Goal: Task Accomplishment & Management: Use online tool/utility

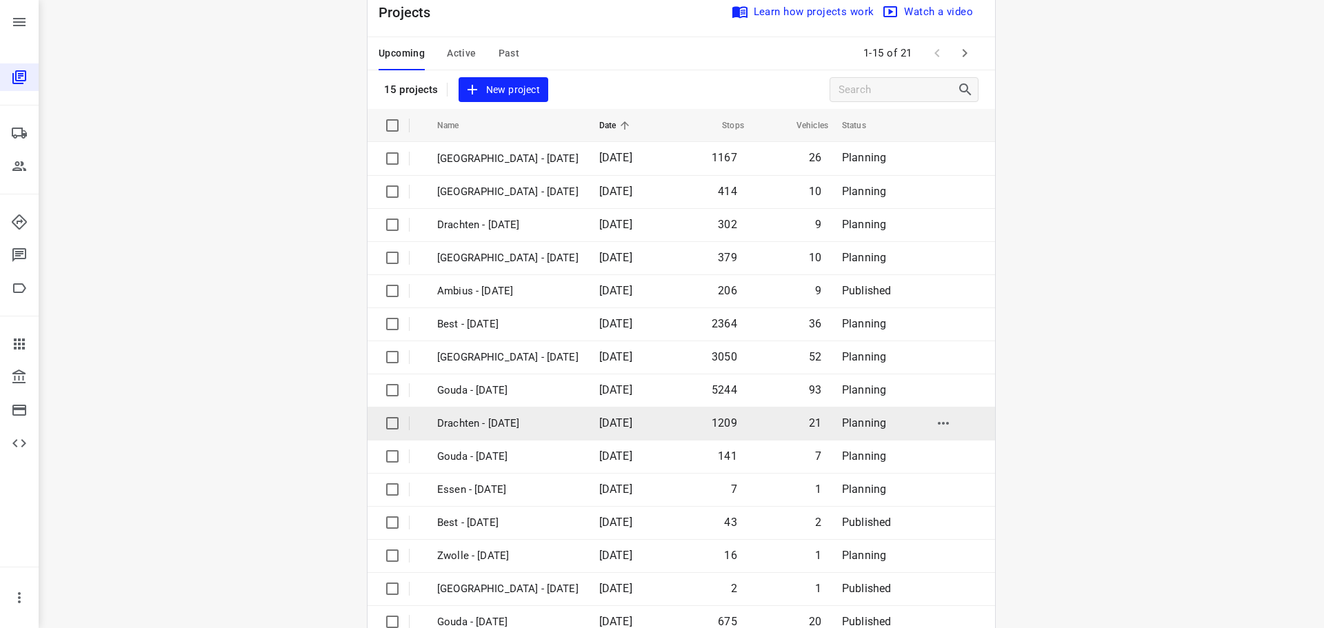
scroll to position [69, 0]
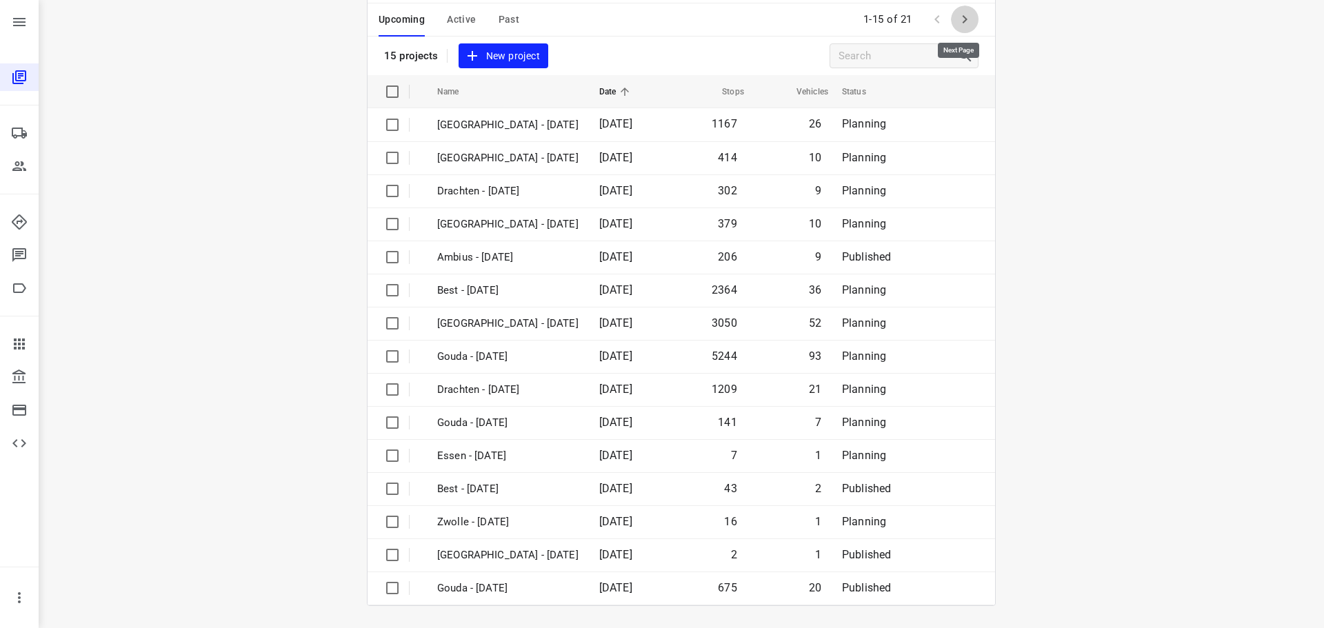
click at [972, 15] on button "button" at bounding box center [965, 20] width 28 height 28
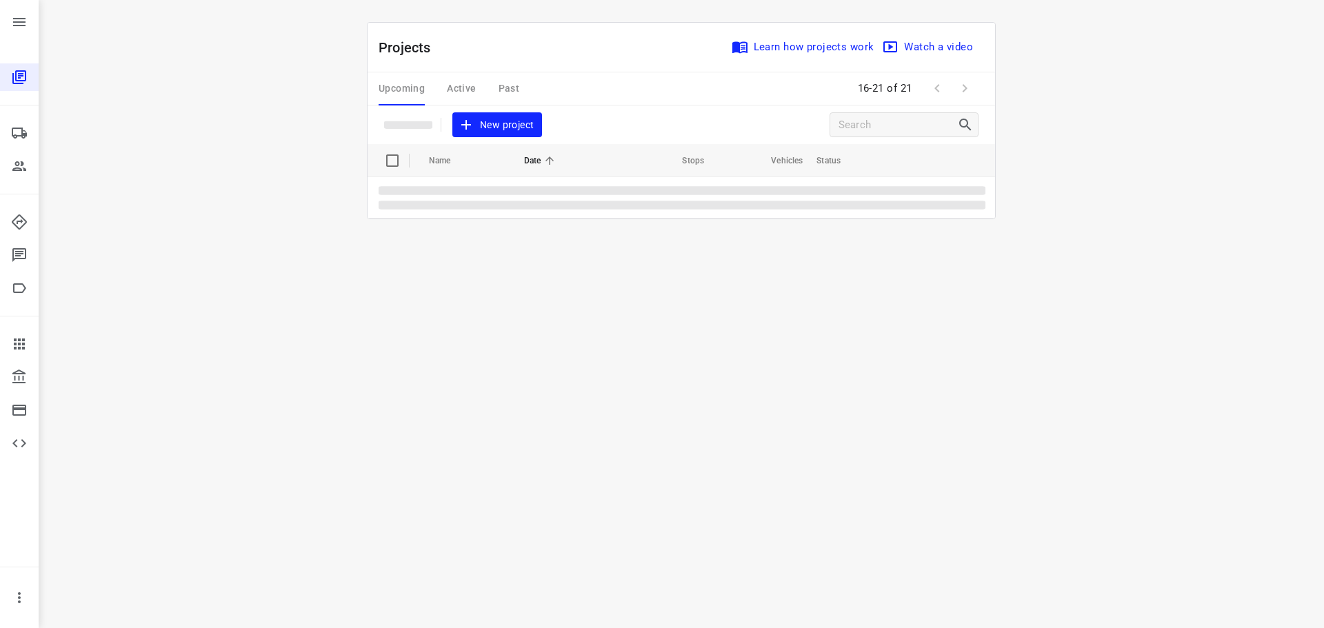
scroll to position [0, 0]
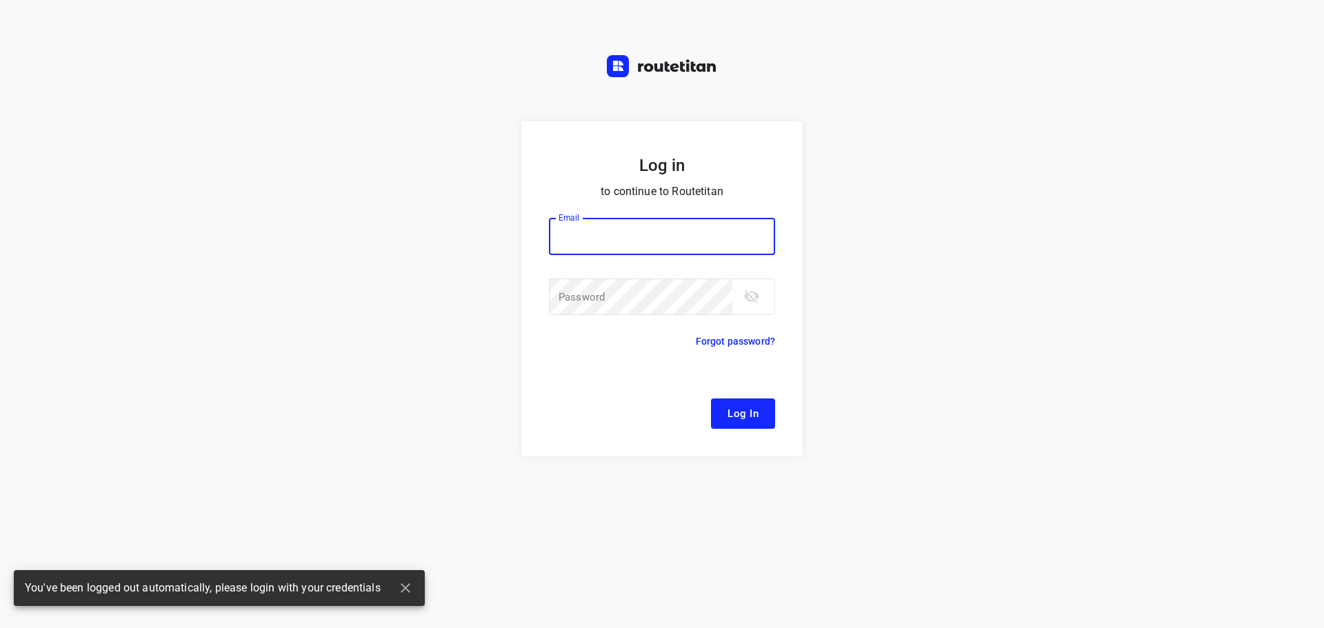
type input "[EMAIL_ADDRESS][DOMAIN_NAME]"
click at [754, 412] on span "Log In" at bounding box center [742, 414] width 31 height 18
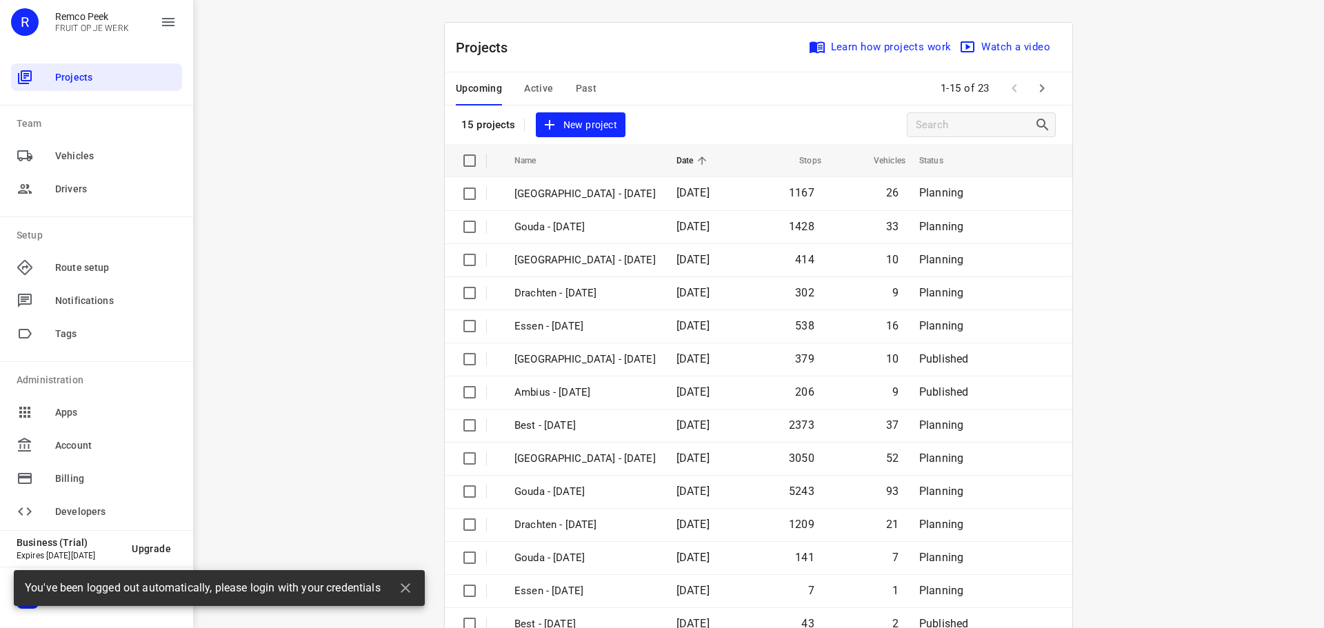
click at [401, 364] on div "i © 2025 Routetitan , © Stadia Maps , © OpenMapTiles © OpenStreetMap contributo…" at bounding box center [758, 314] width 1131 height 628
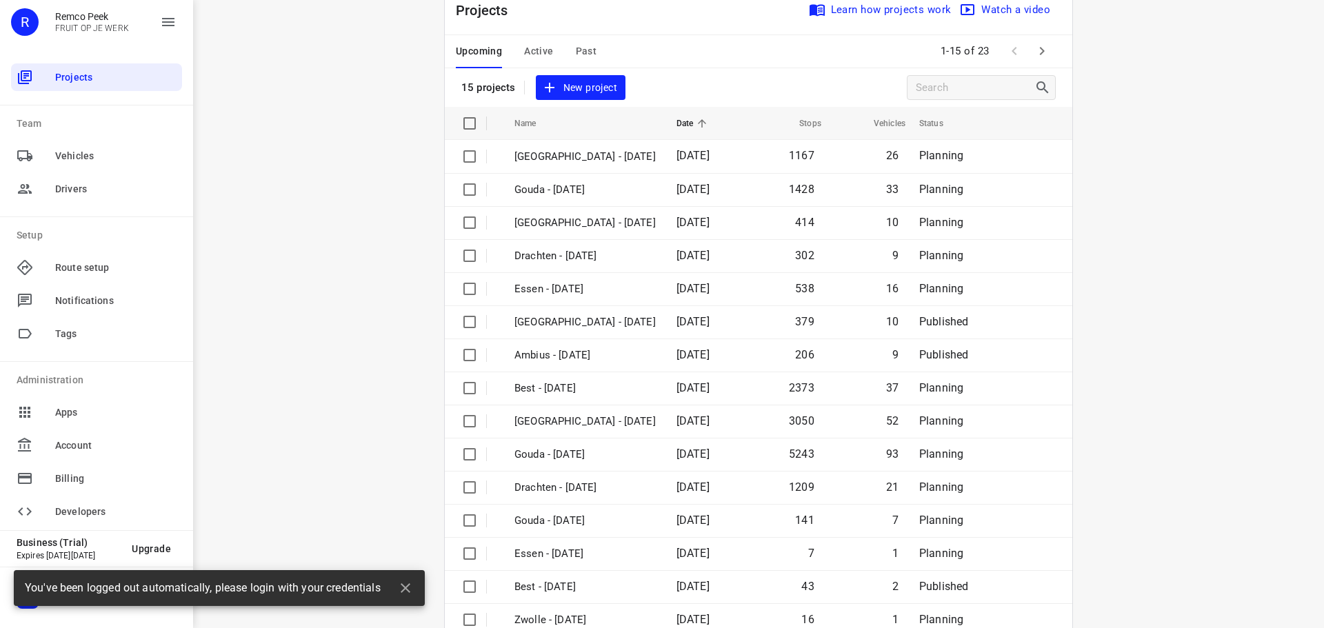
scroll to position [69, 0]
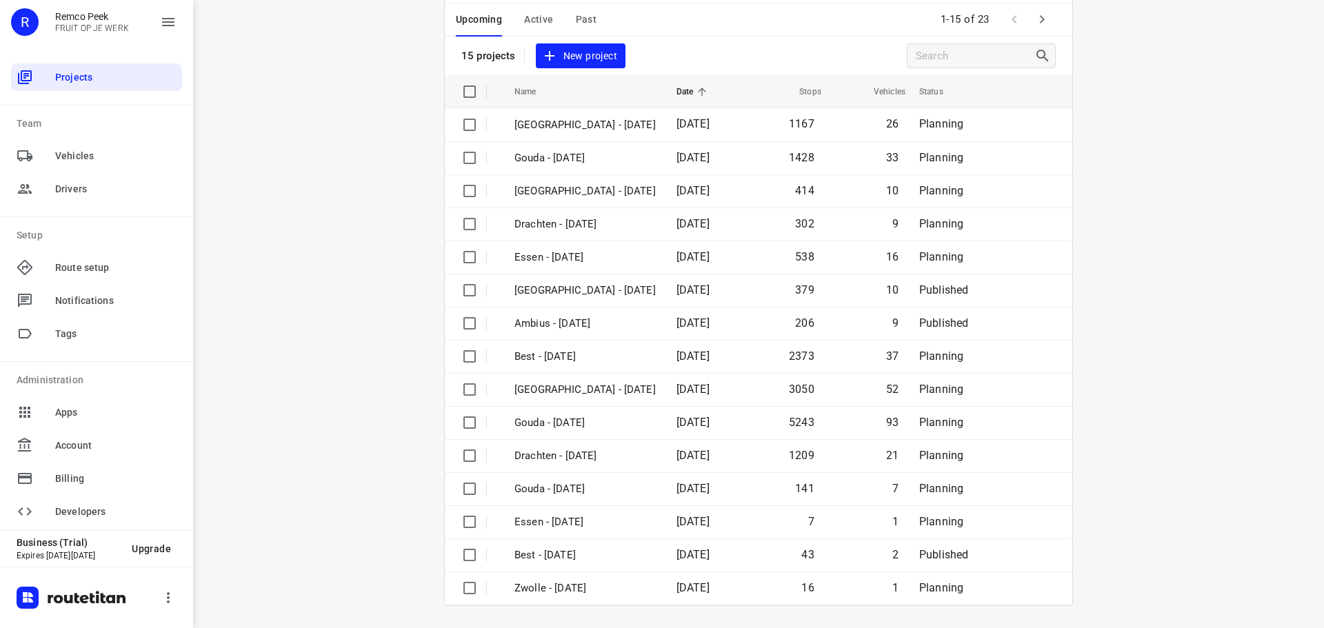
click at [1034, 25] on icon "button" at bounding box center [1042, 19] width 17 height 17
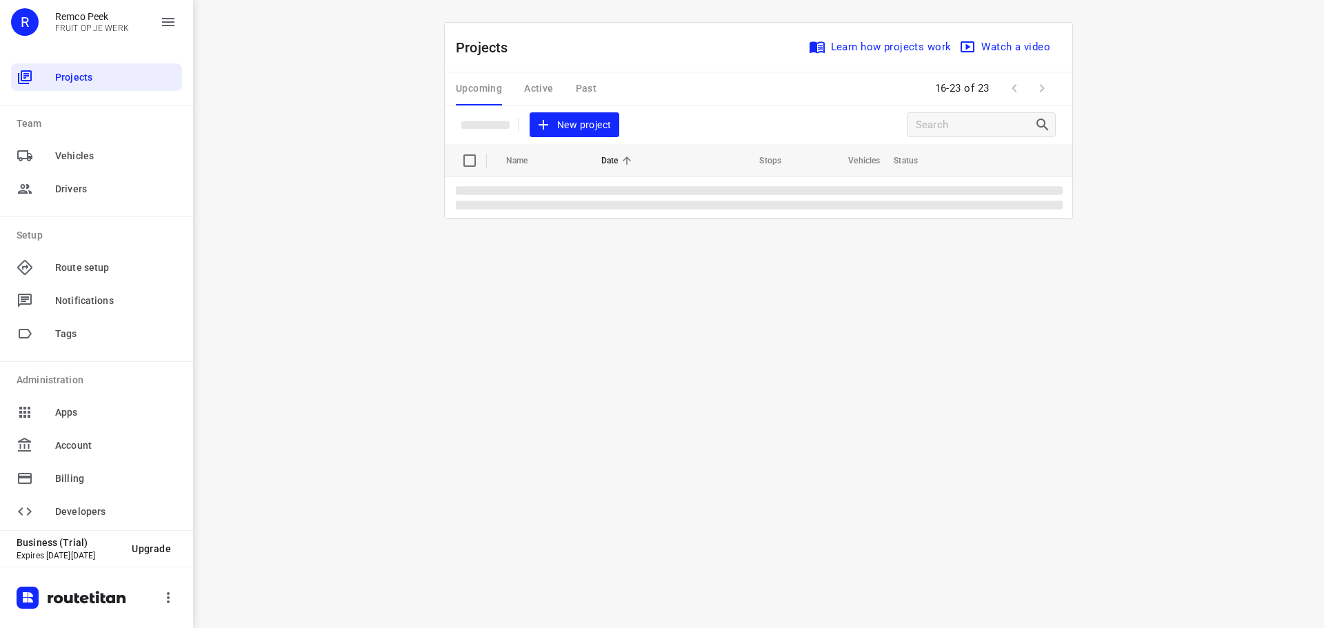
scroll to position [0, 0]
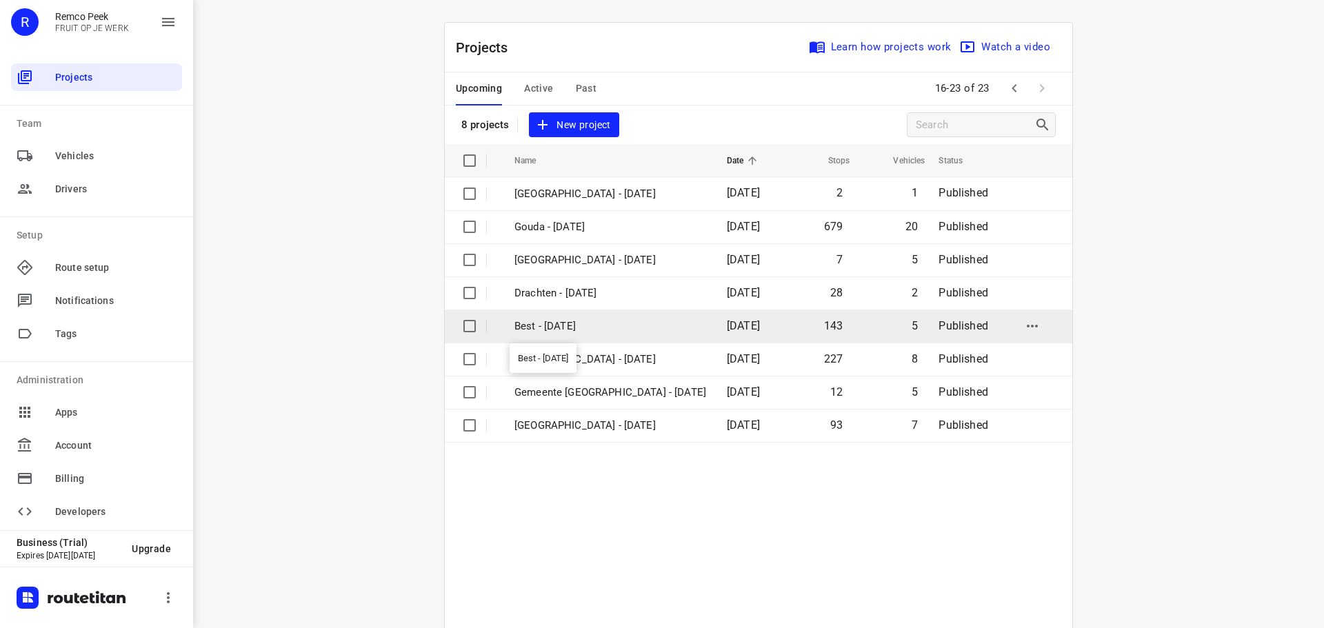
click at [537, 334] on p "Best - [DATE]" at bounding box center [610, 327] width 192 height 16
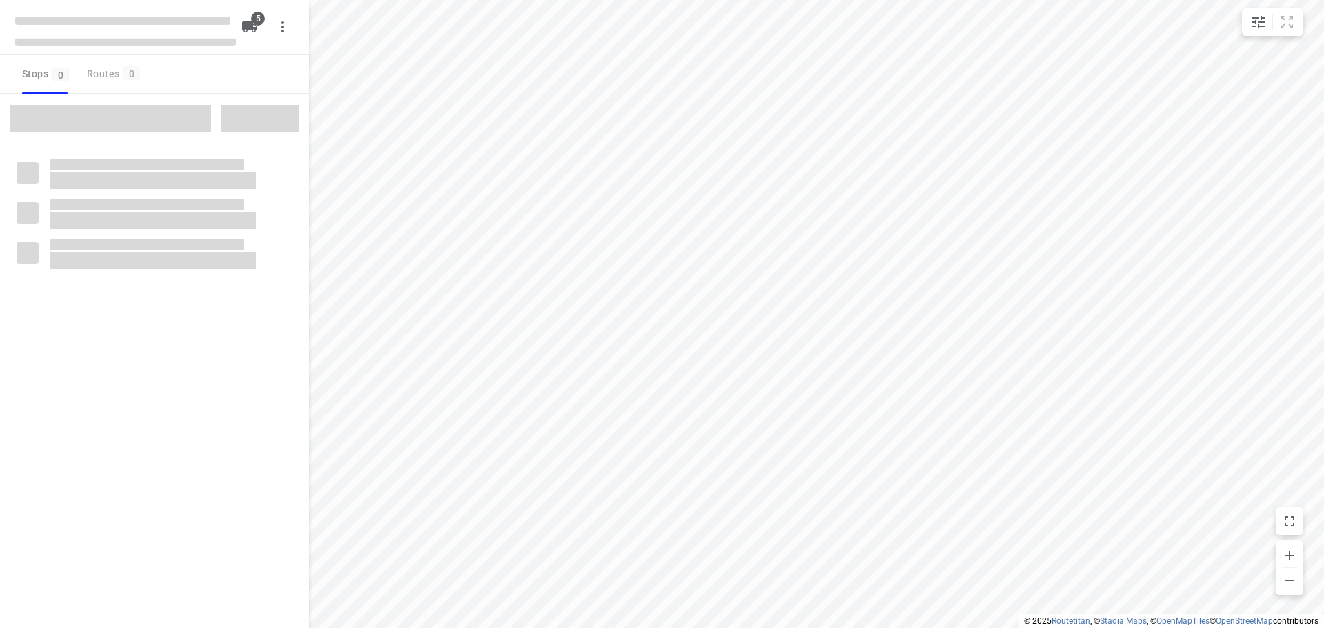
checkbox input "true"
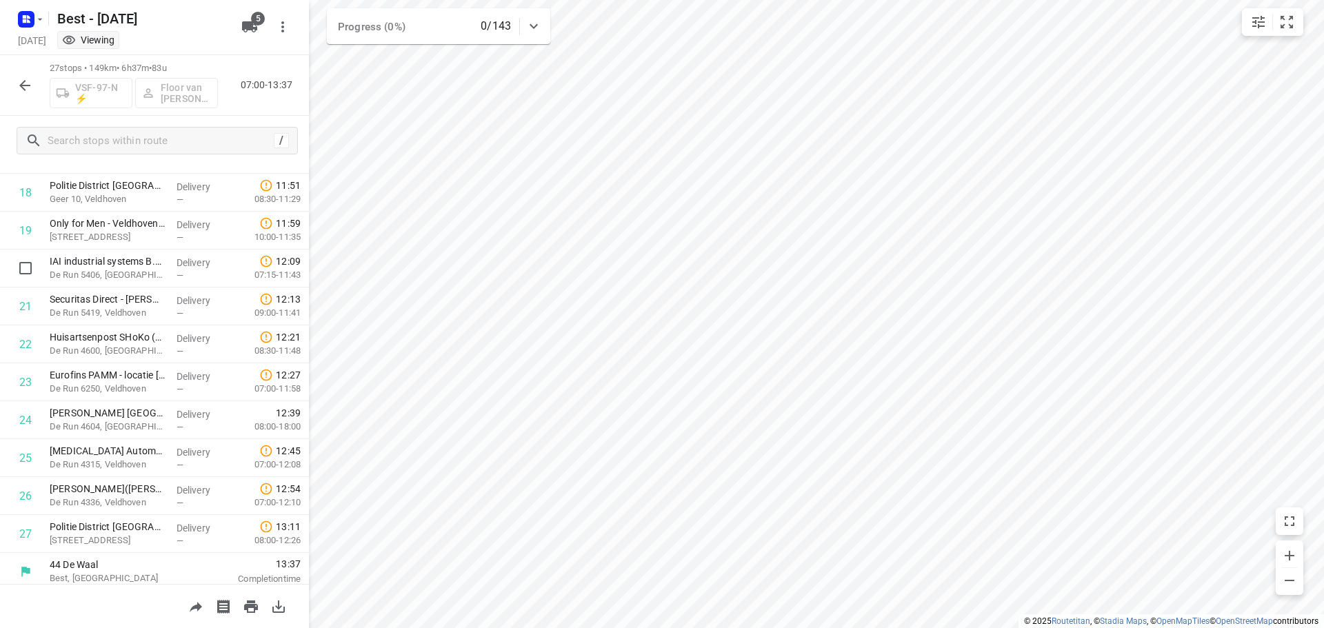
scroll to position [712, 0]
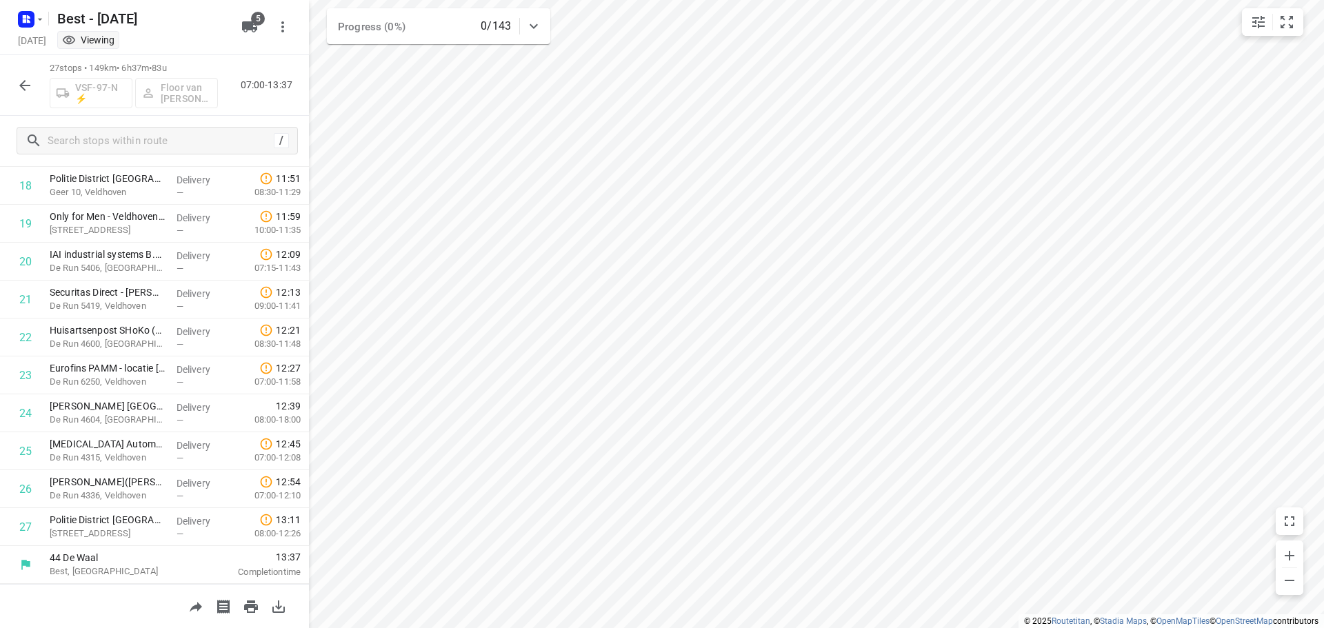
click at [24, 81] on icon "button" at bounding box center [24, 85] width 11 height 11
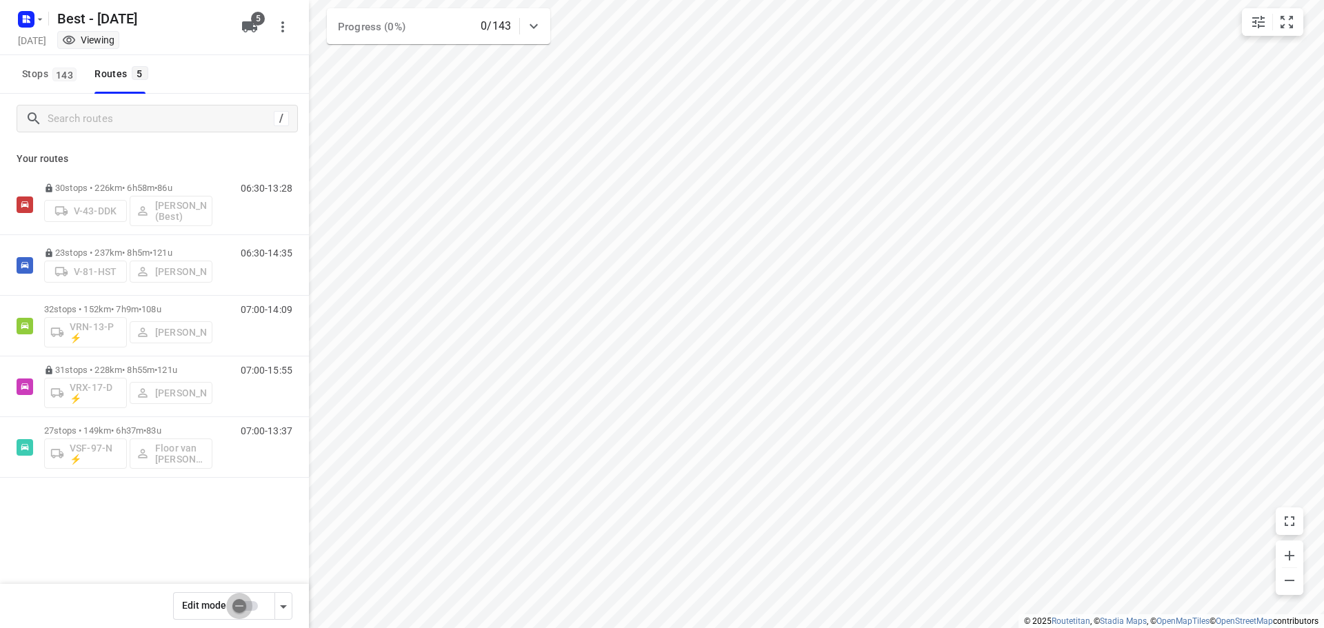
click at [239, 612] on input "checkbox" at bounding box center [239, 606] width 79 height 26
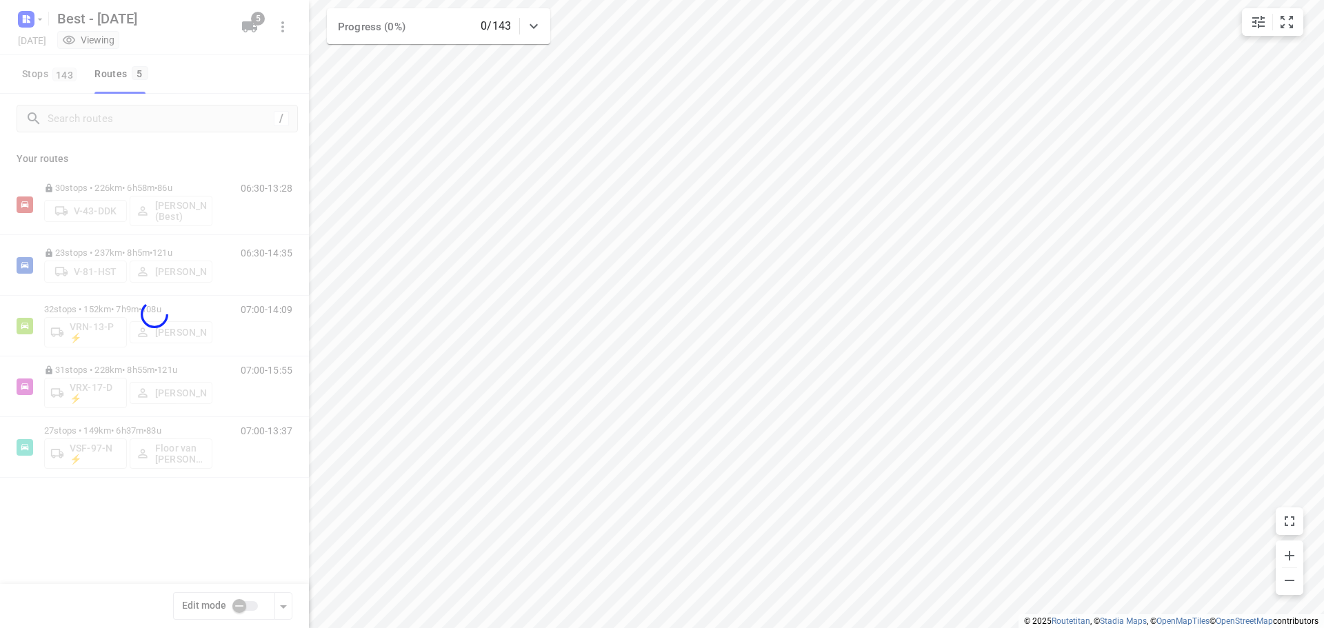
checkbox input "true"
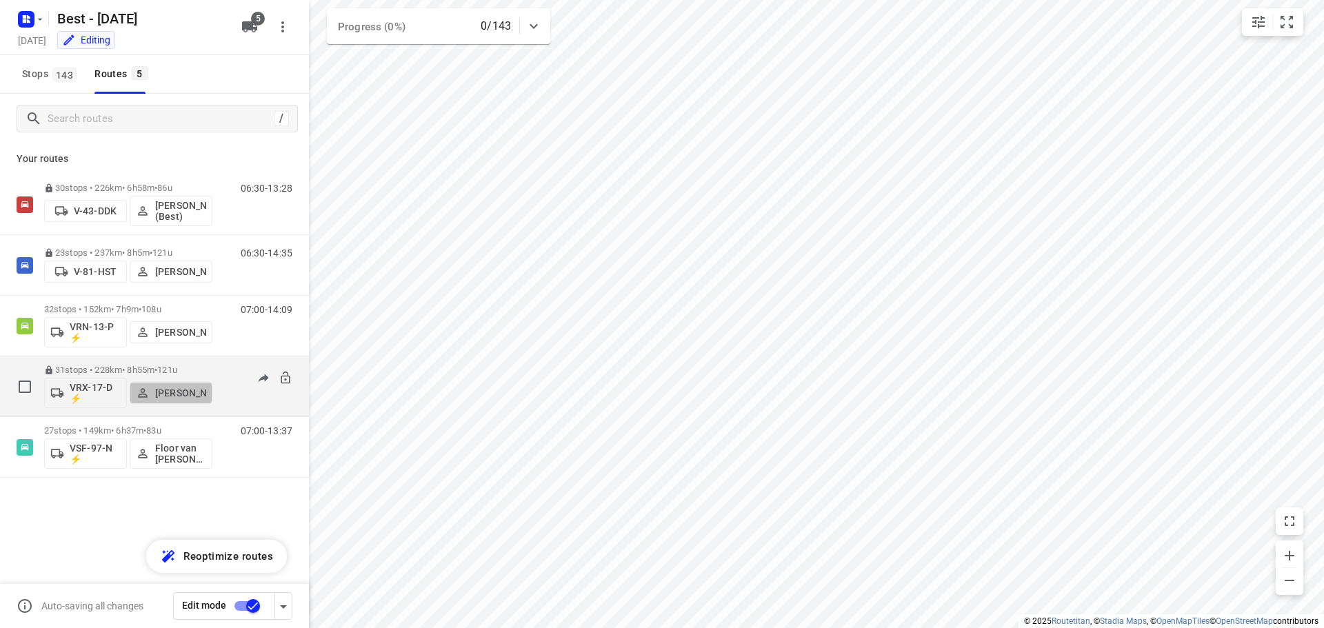
click at [172, 382] on button "[PERSON_NAME]" at bounding box center [171, 393] width 83 height 22
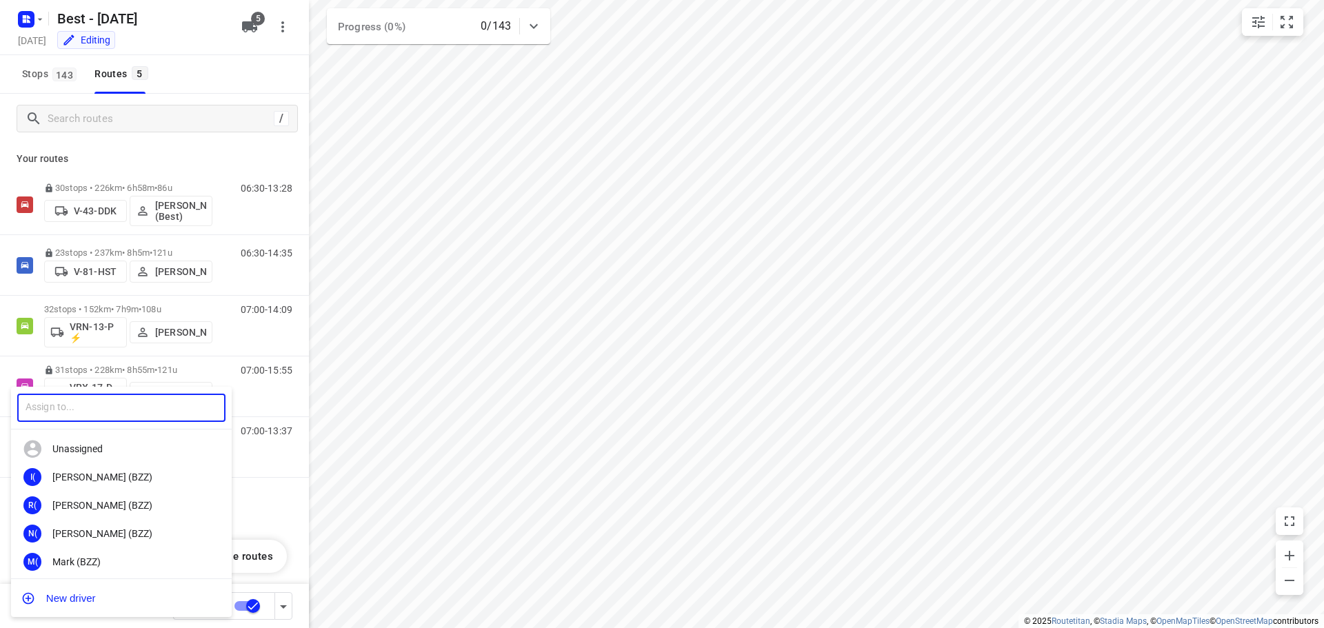
click at [91, 414] on input "text" at bounding box center [121, 408] width 208 height 28
type input "wes"
click at [101, 487] on div "WI [PERSON_NAME] (Best)" at bounding box center [121, 477] width 221 height 28
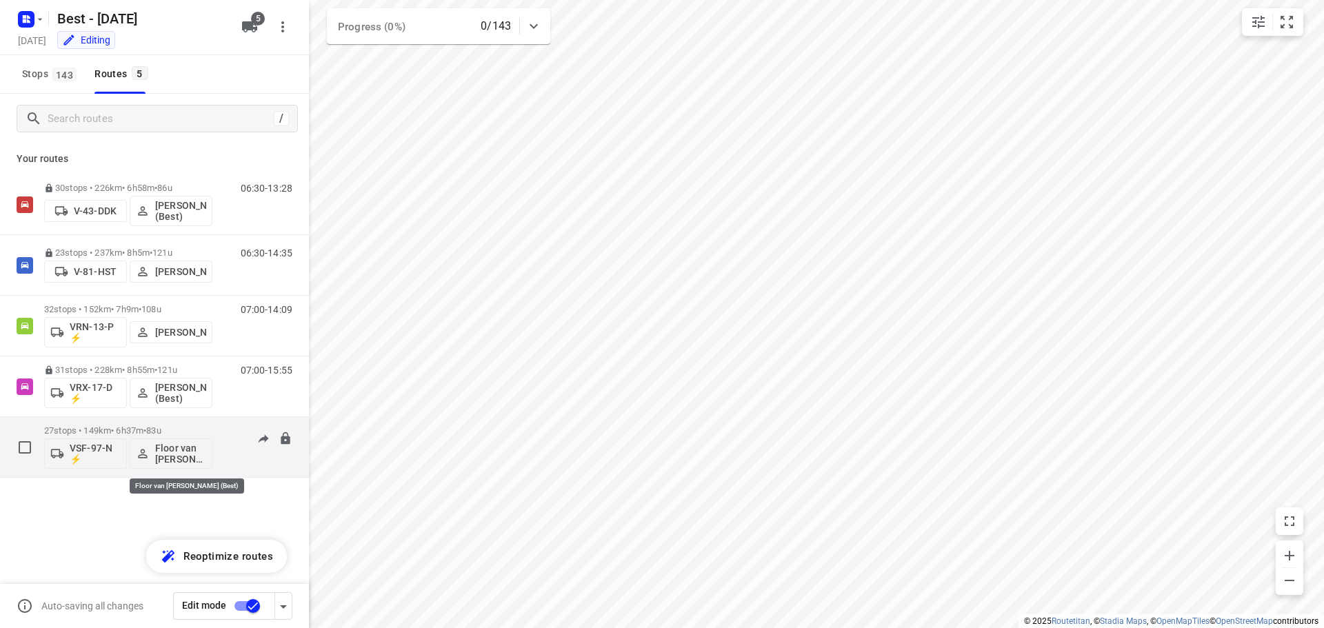
click at [173, 461] on p "Floor van [PERSON_NAME] (Best)" at bounding box center [180, 454] width 51 height 22
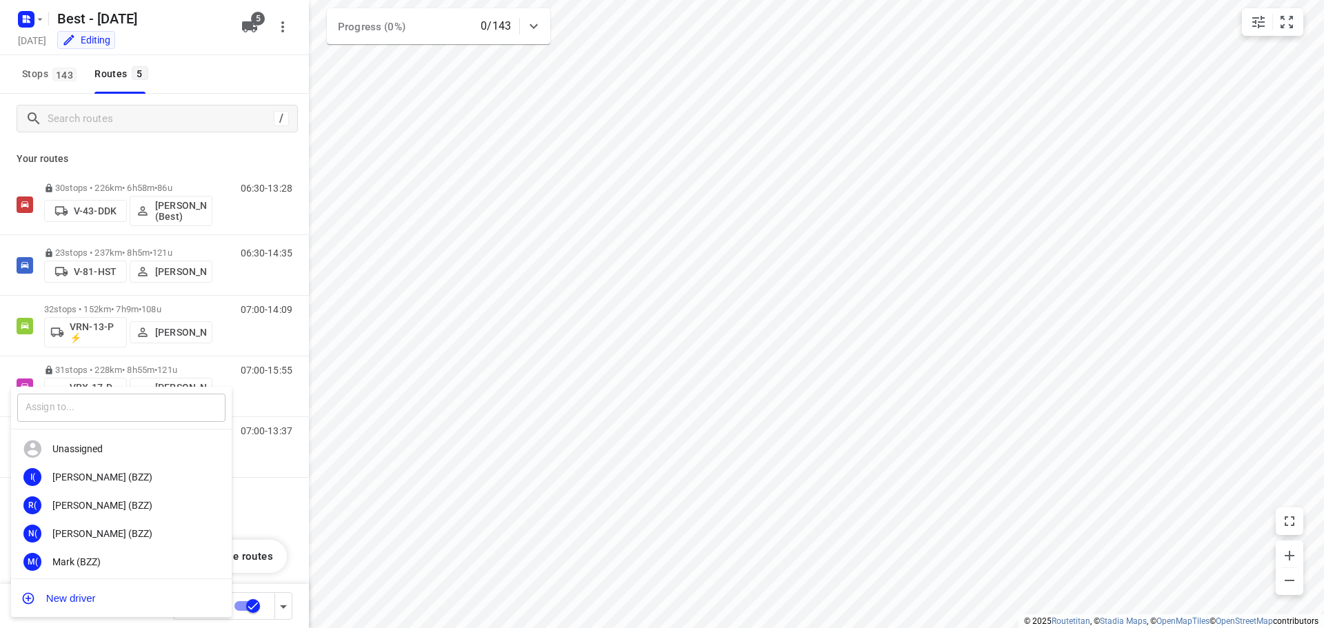
click at [123, 417] on input "text" at bounding box center [121, 408] width 208 height 28
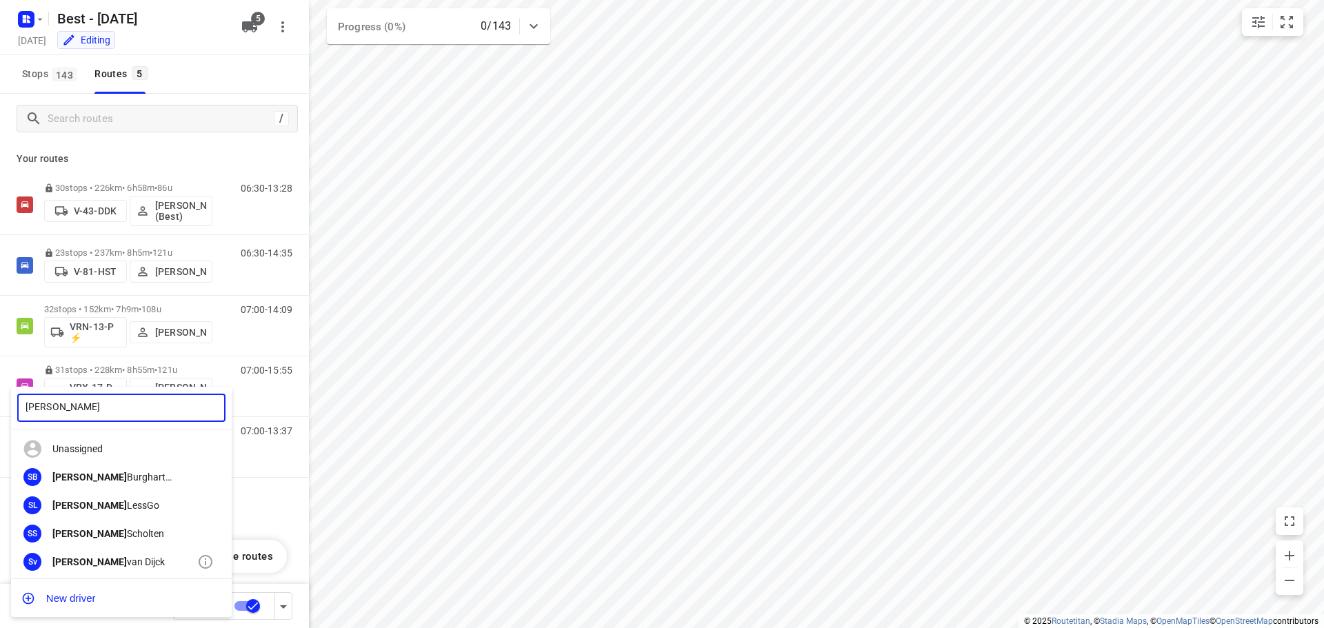
type input "[PERSON_NAME]"
click at [86, 566] on div "[PERSON_NAME]" at bounding box center [124, 561] width 145 height 11
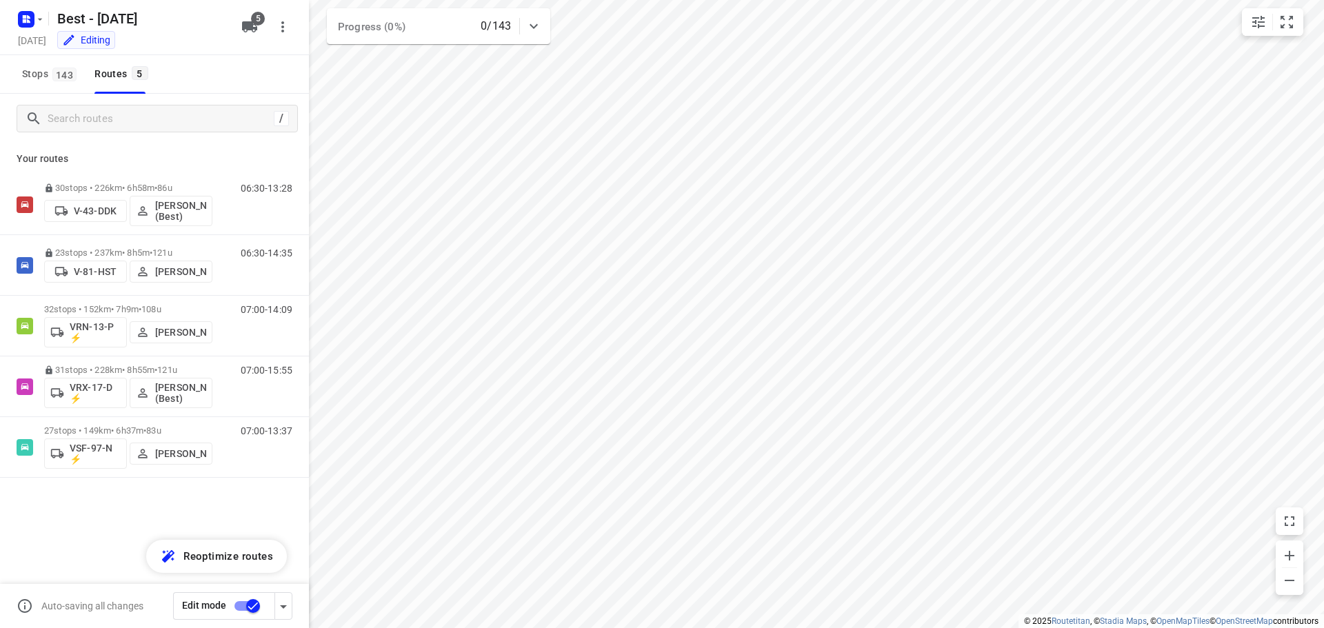
click at [98, 517] on div "30 stops • 226km • 6h58m • 86u V-43-DDK [PERSON_NAME] (Best) 06:30-13:28 23 sto…" at bounding box center [154, 374] width 309 height 400
click at [255, 608] on input "checkbox" at bounding box center [253, 606] width 79 height 26
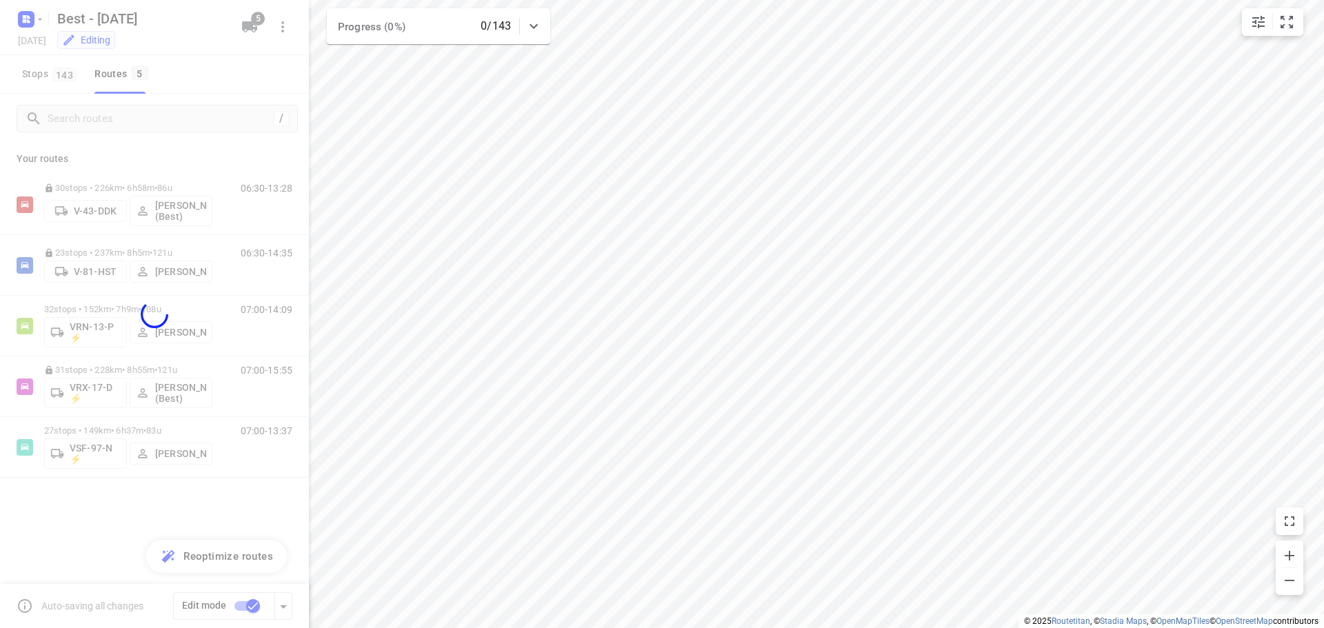
checkbox input "false"
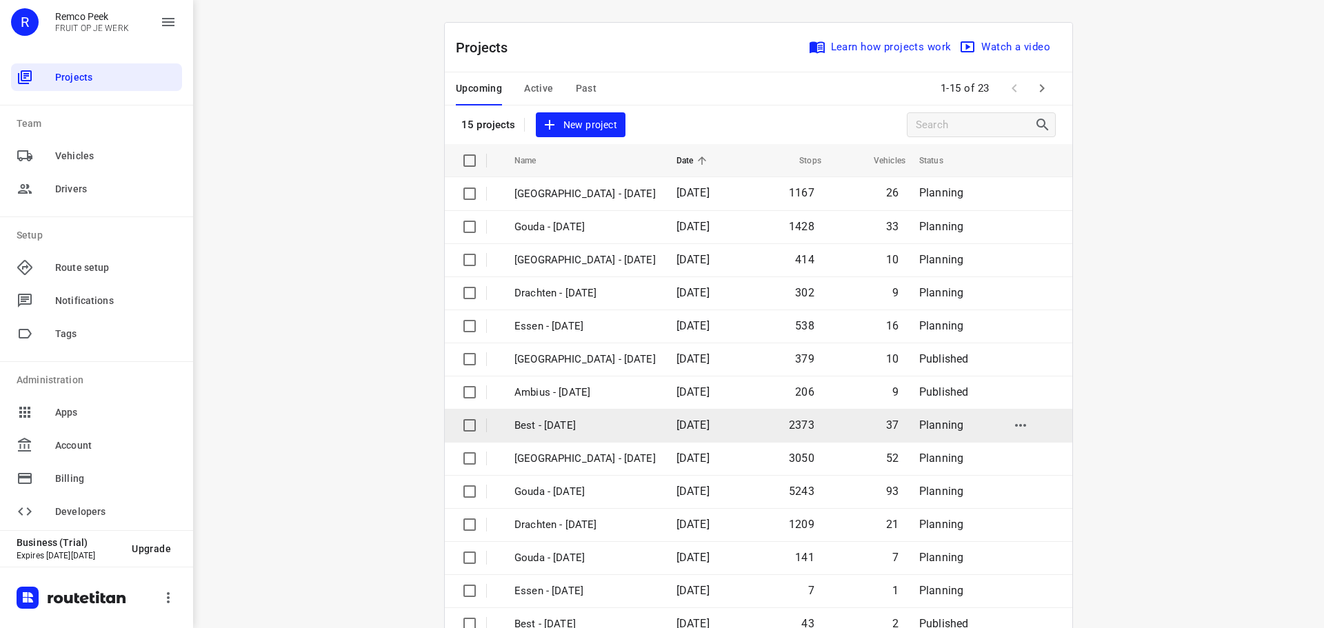
click at [610, 437] on td "Best - [DATE]" at bounding box center [583, 425] width 165 height 33
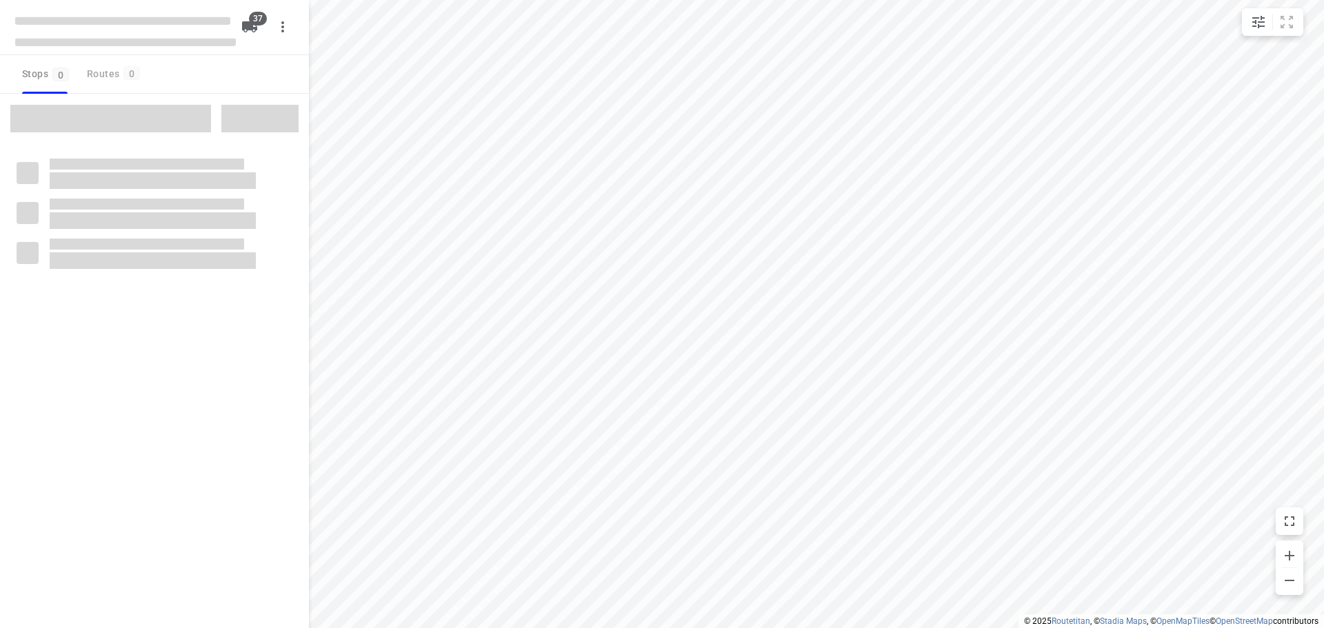
checkbox input "true"
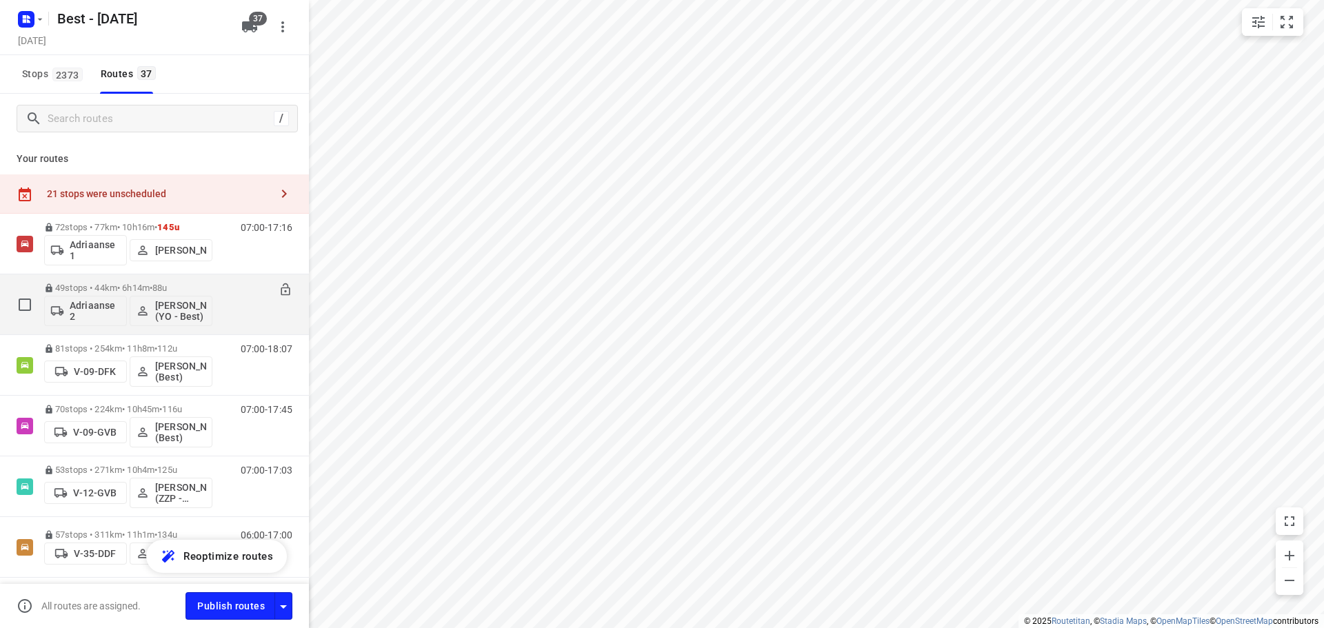
click at [120, 288] on p "49 stops • 44km • 6h14m • 88u" at bounding box center [128, 288] width 168 height 10
